Goal: Task Accomplishment & Management: Use online tool/utility

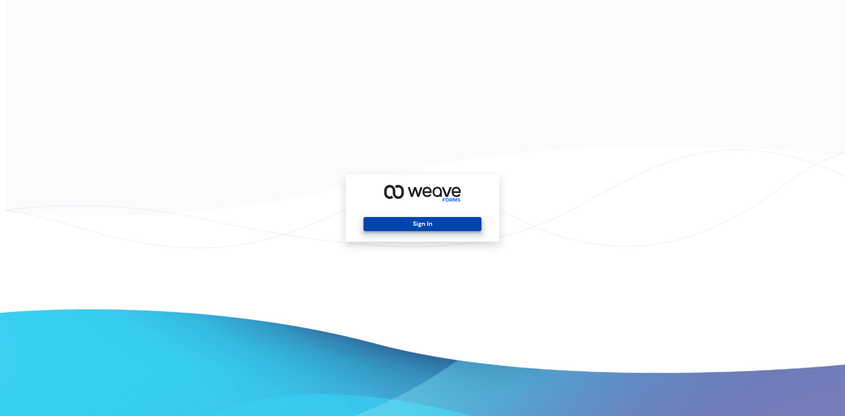
click at [433, 224] on button "Sign In" at bounding box center [423, 224] width 118 height 14
